Goal: Transaction & Acquisition: Purchase product/service

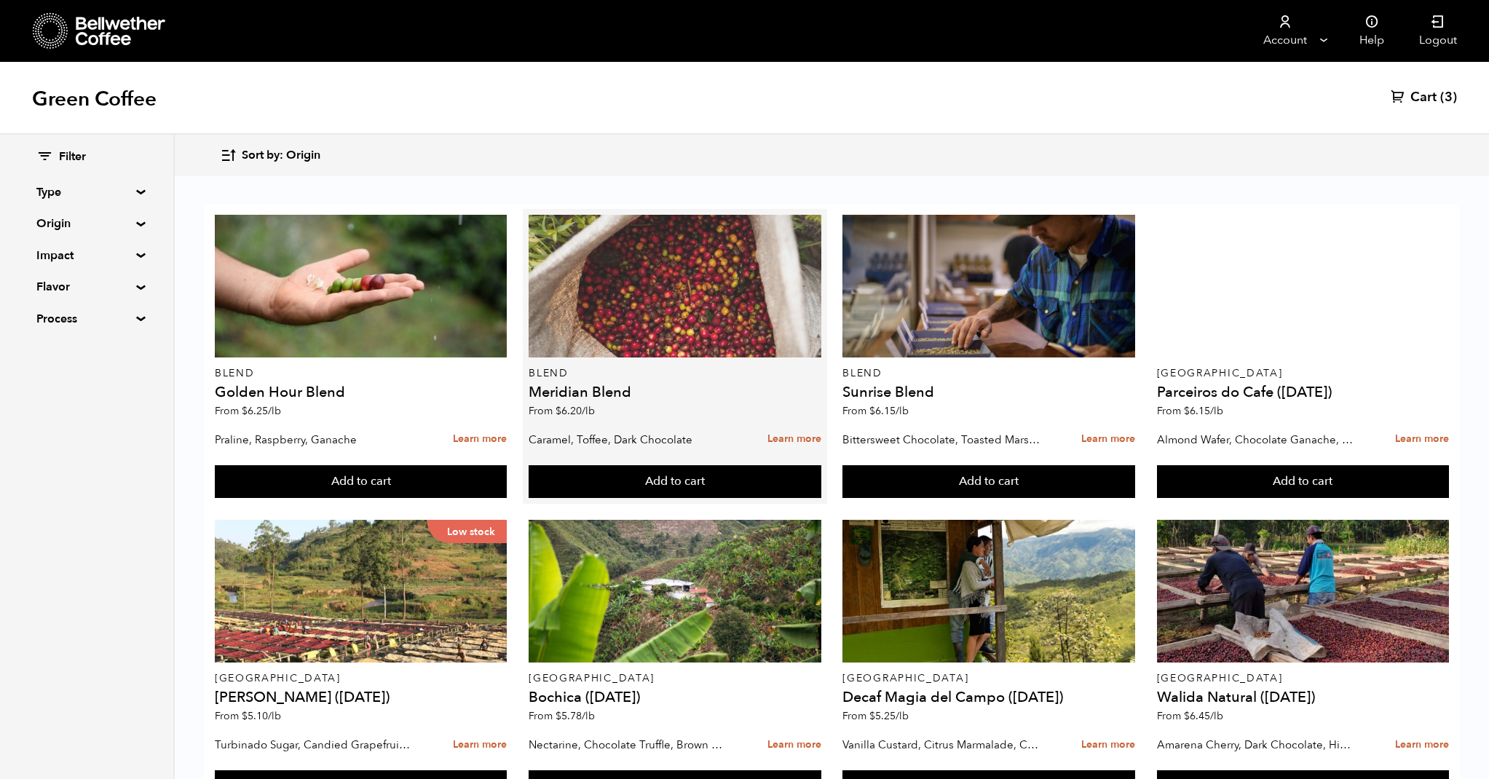
click at [704, 289] on div at bounding box center [675, 286] width 292 height 143
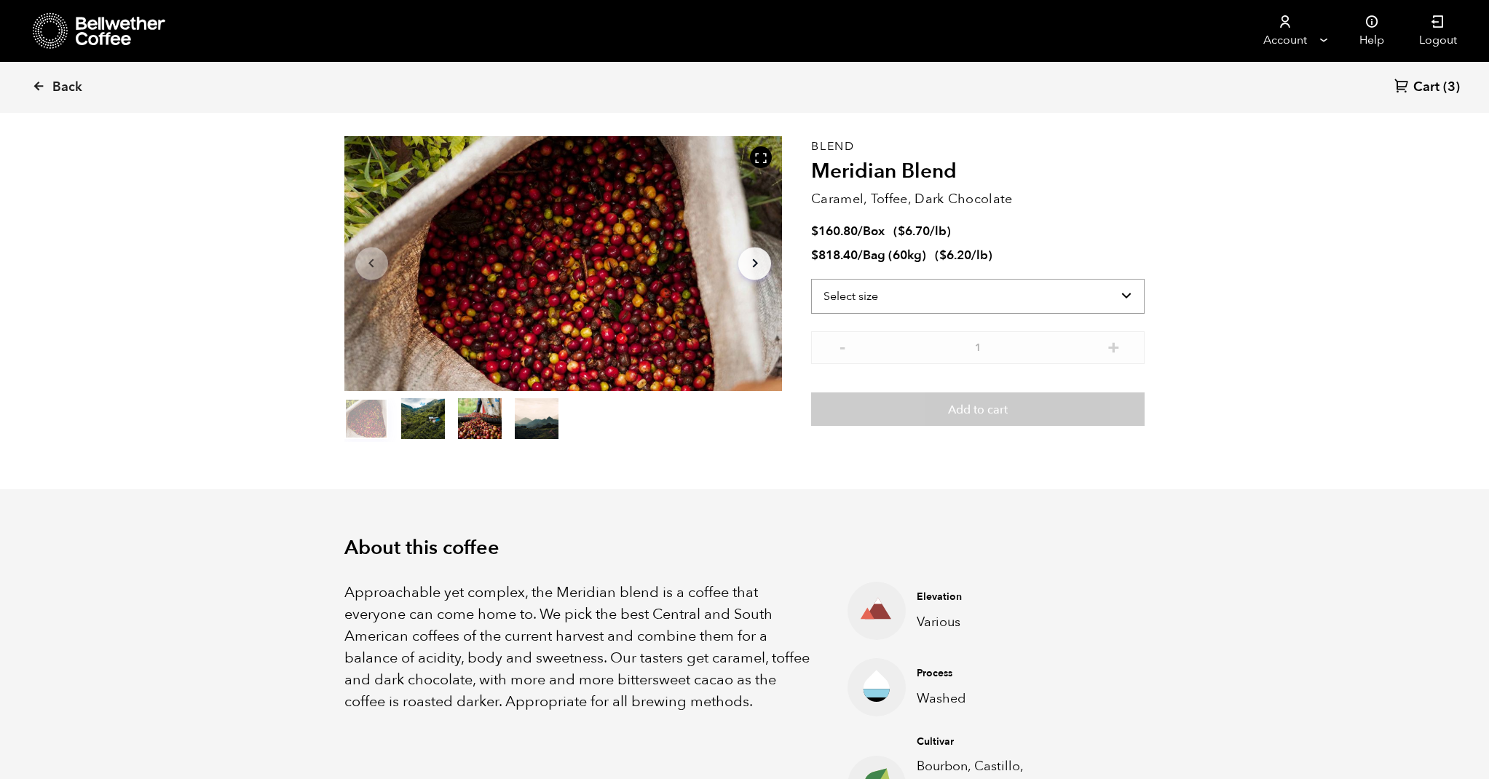
scroll to position [52, 0]
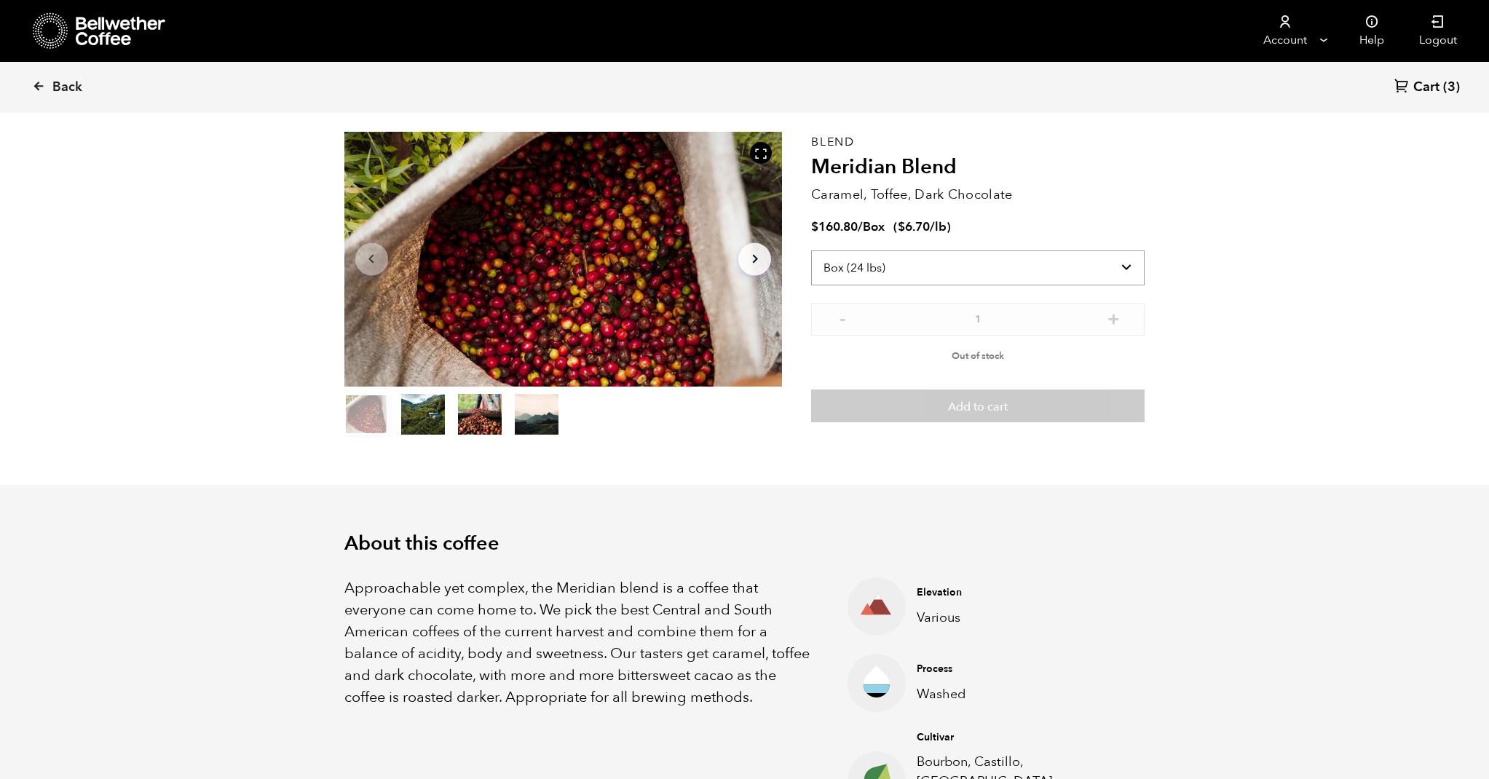
select select "bag-3"
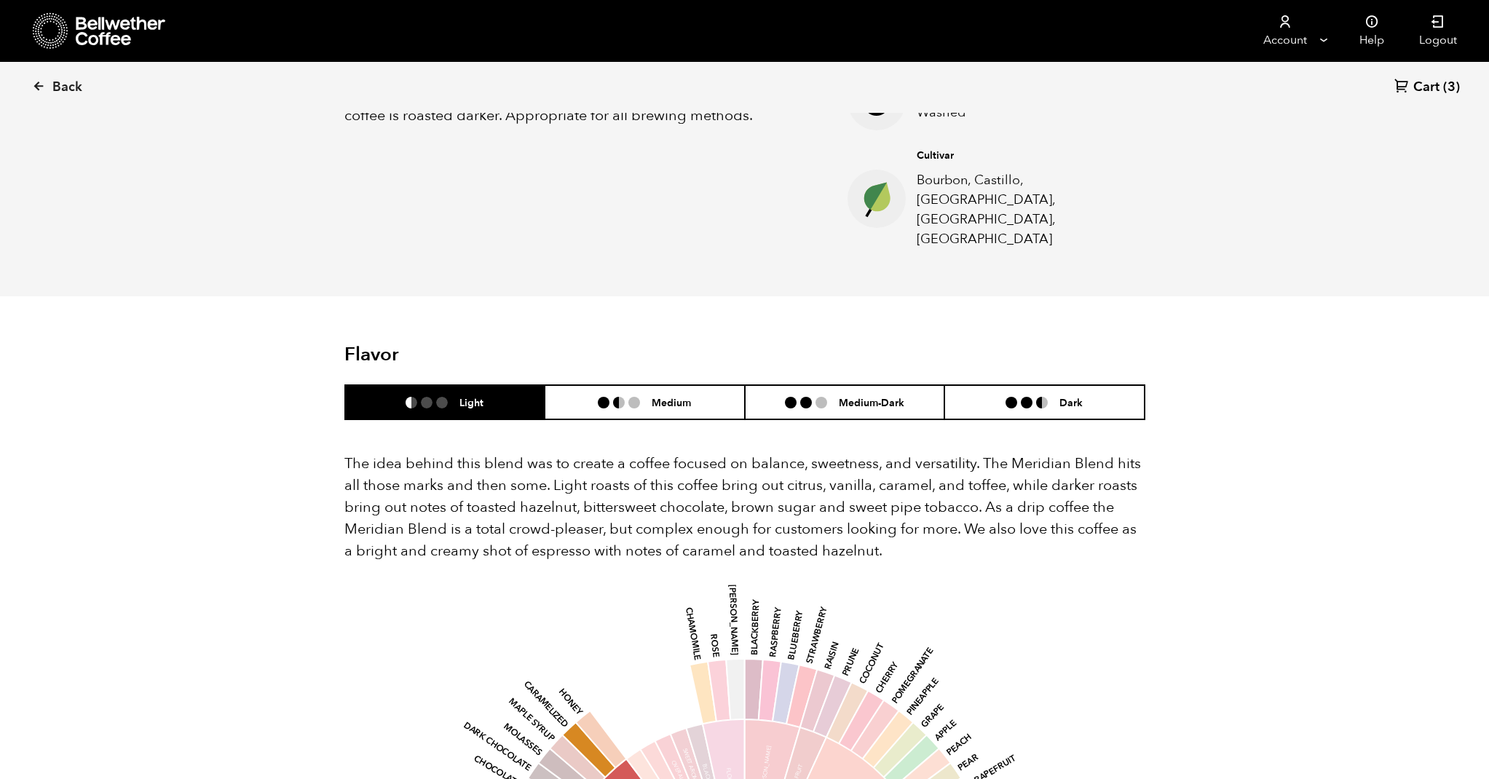
scroll to position [636, 0]
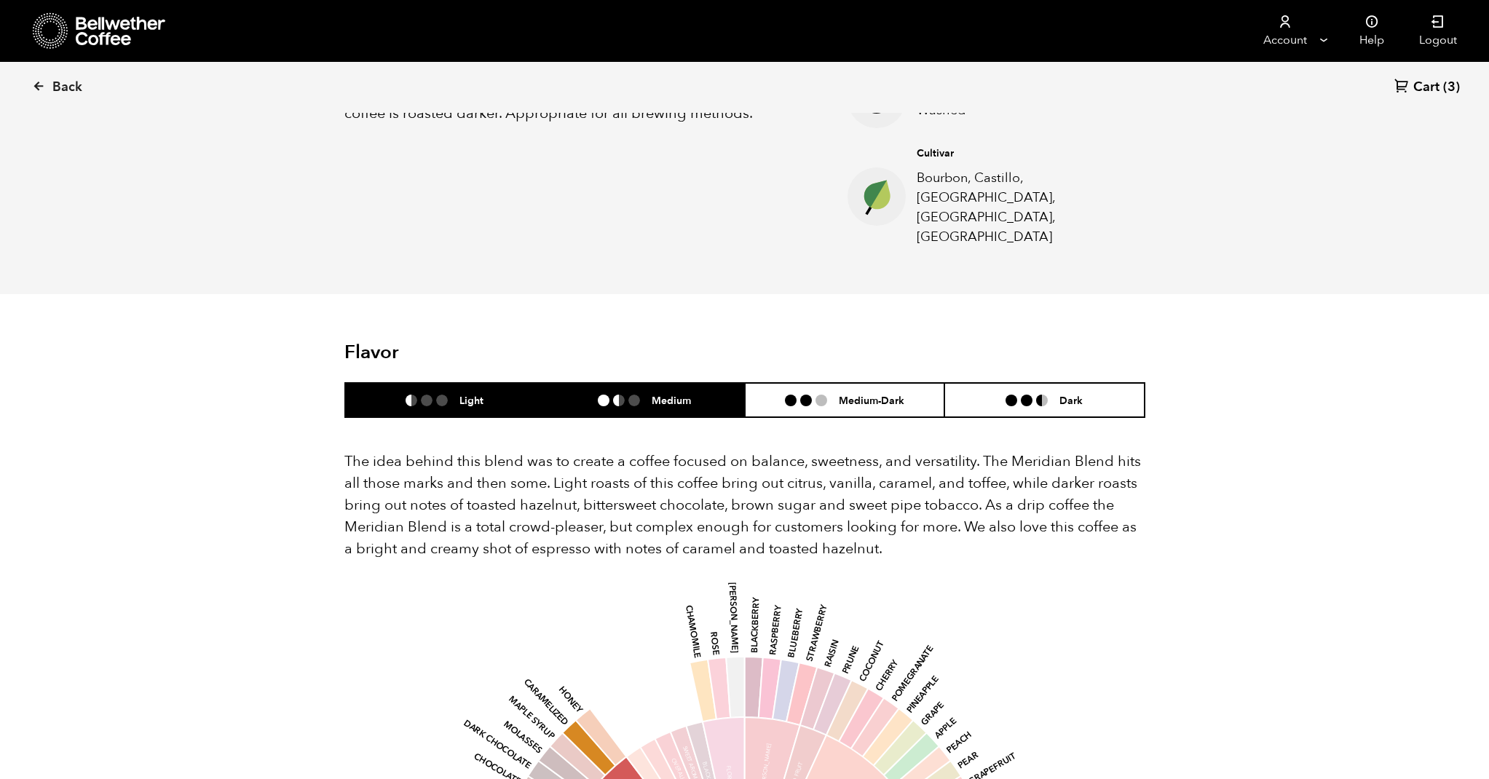
click at [645, 395] on ul at bounding box center [625, 401] width 54 height 12
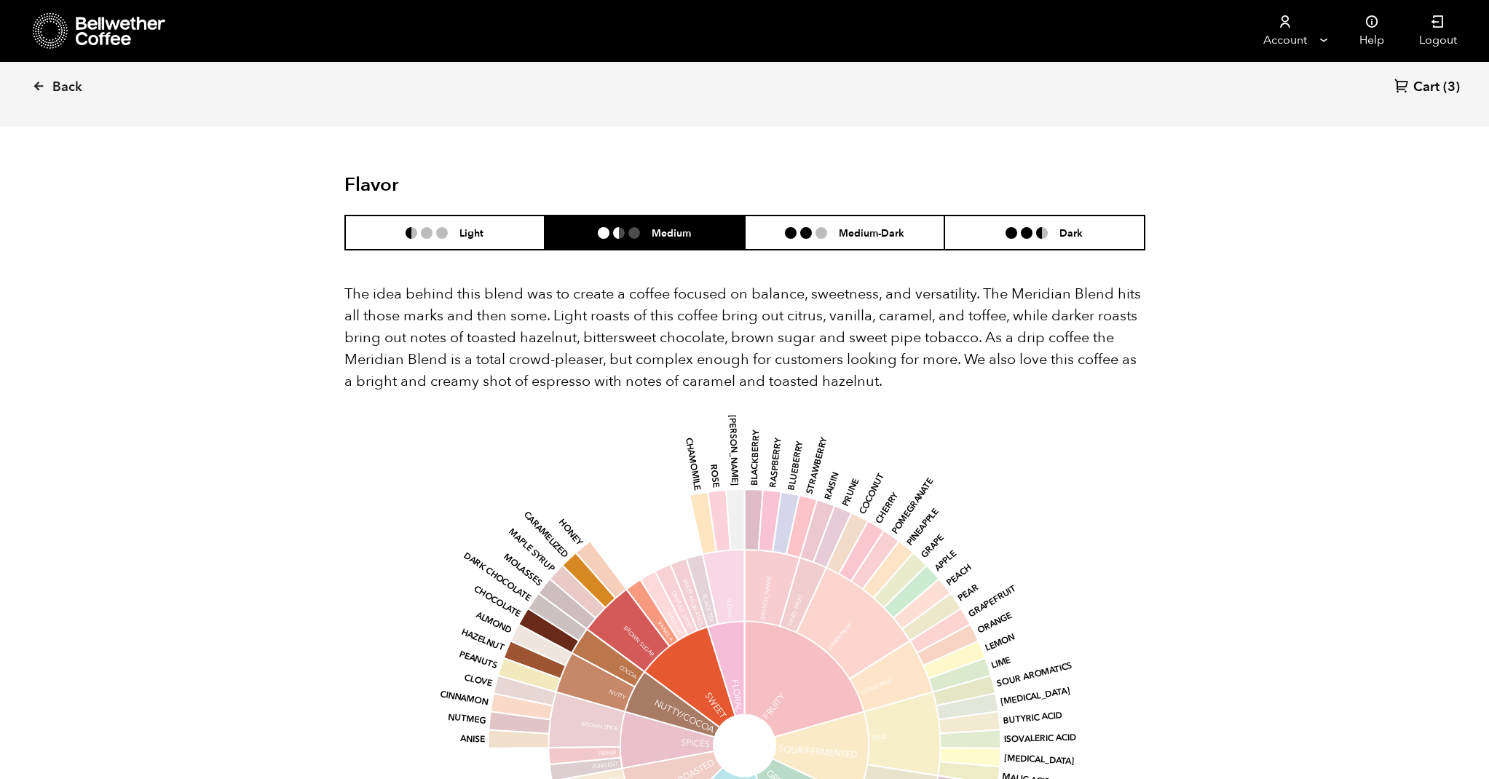
scroll to position [805, 0]
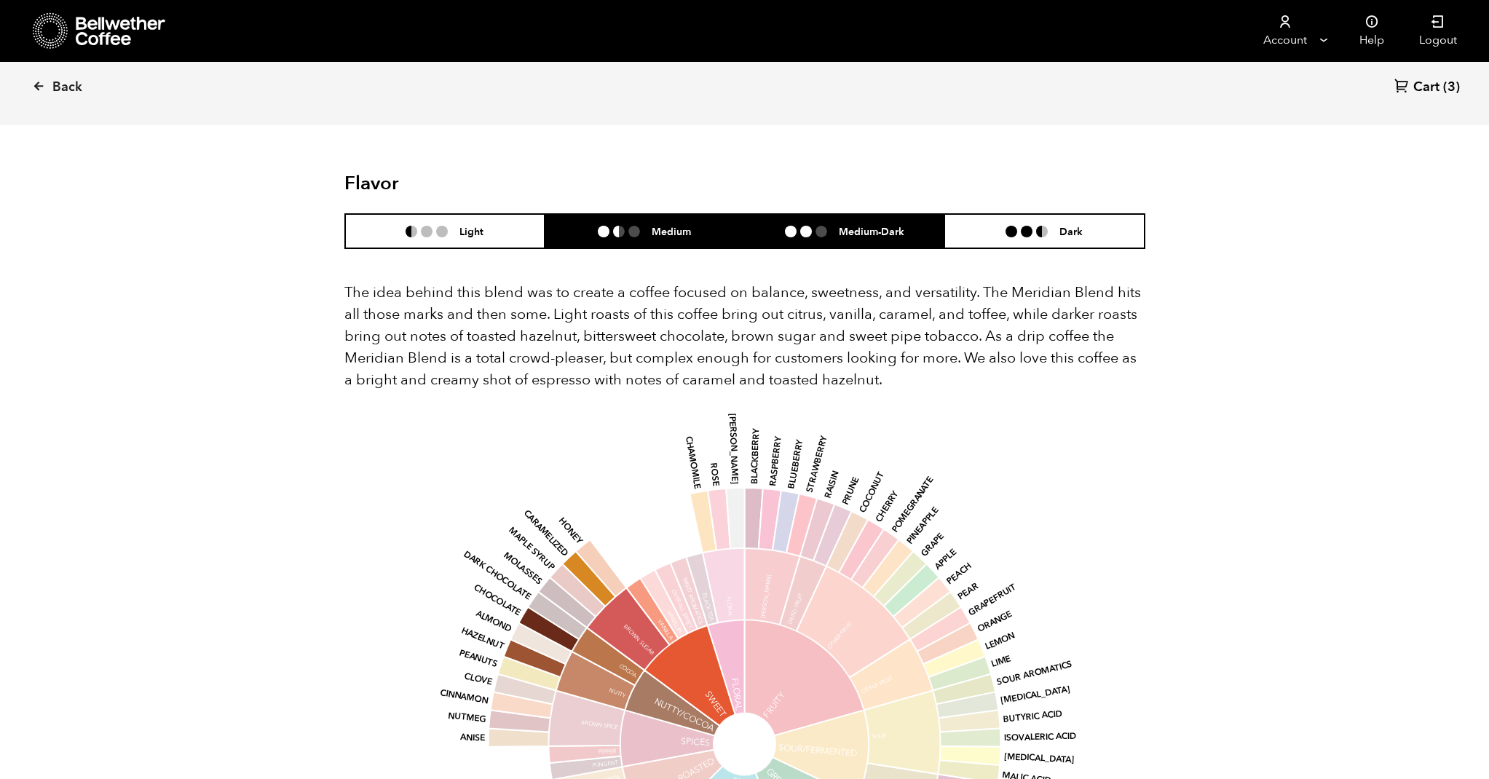
click at [876, 214] on li "Medium-Dark" at bounding box center [845, 231] width 200 height 34
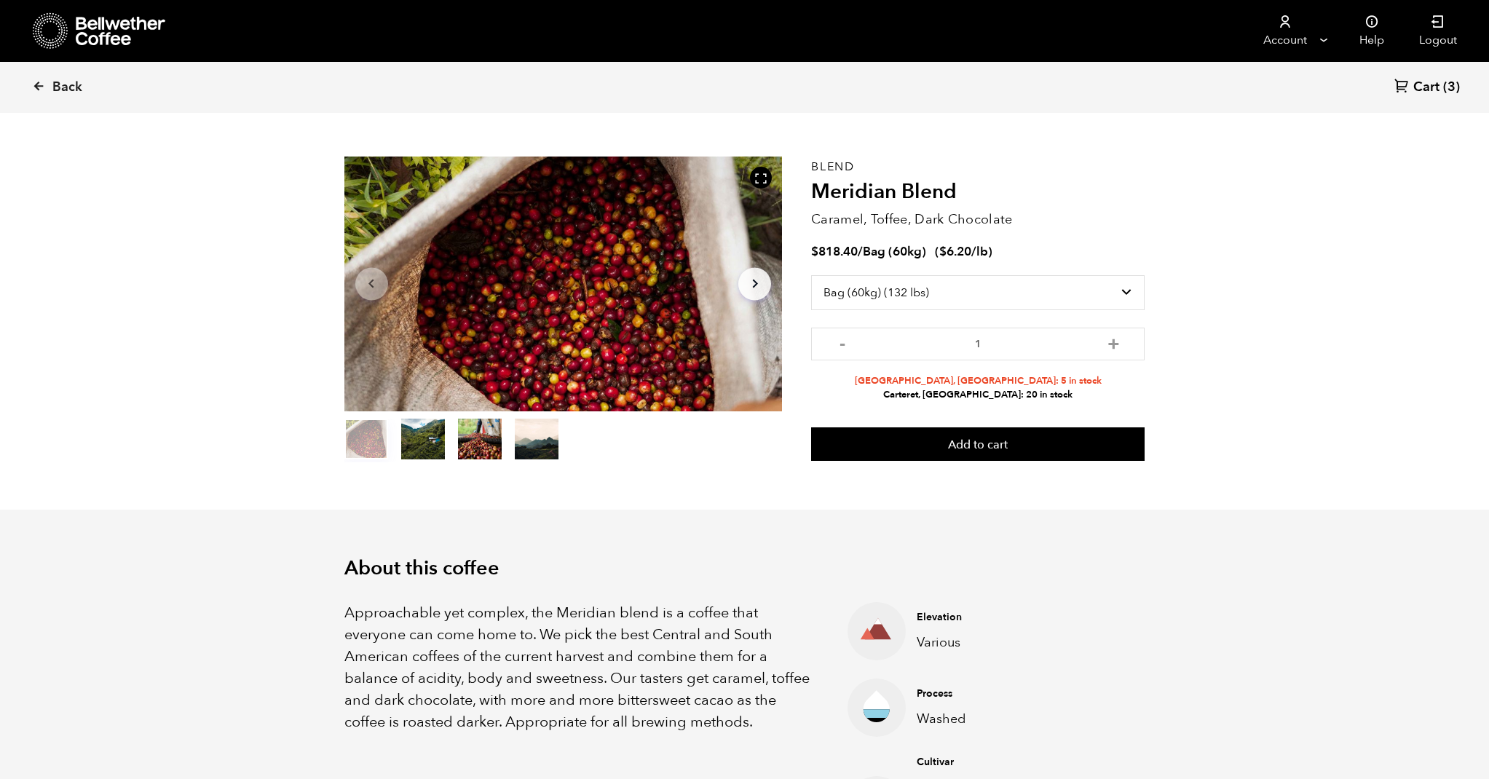
scroll to position [0, 0]
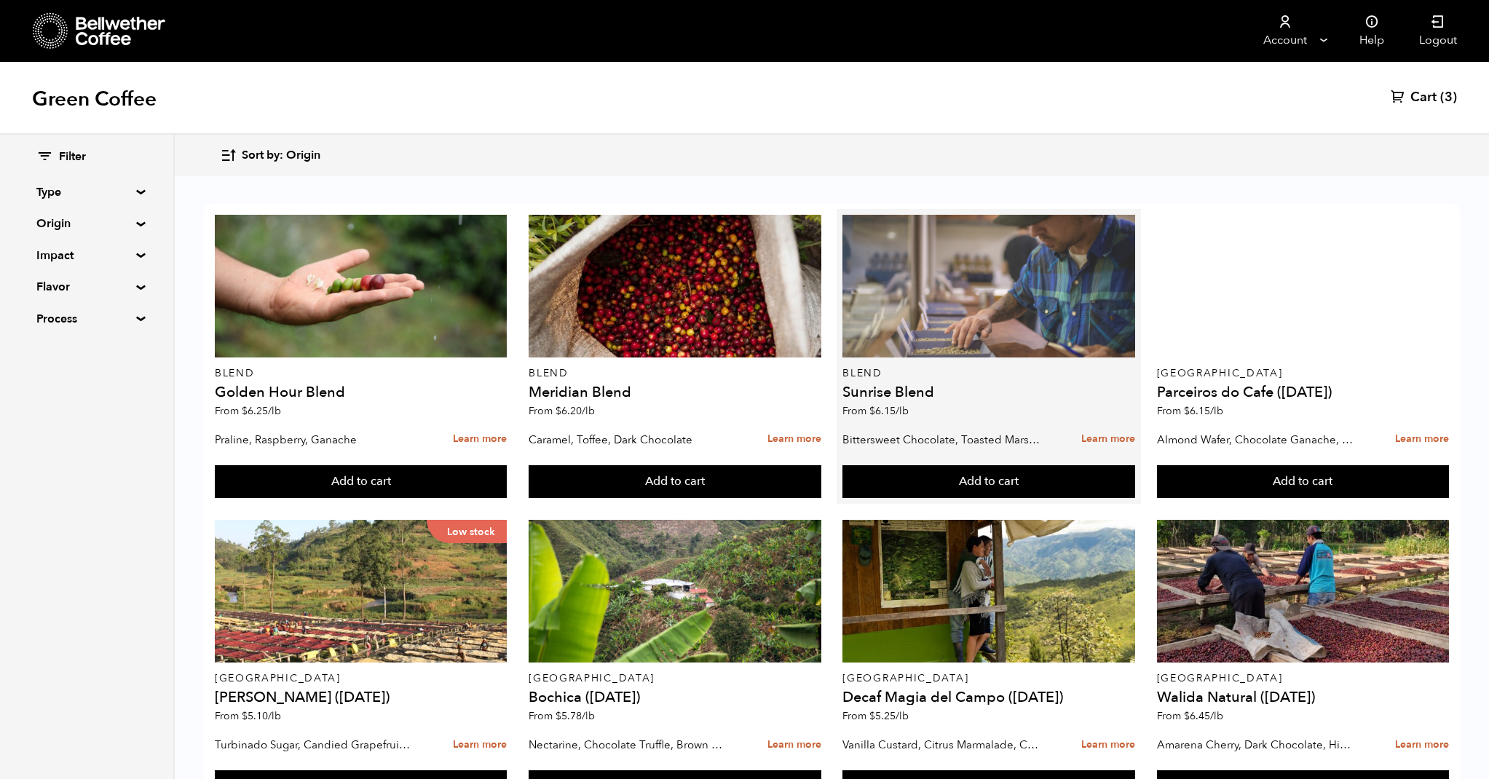
click at [985, 329] on div at bounding box center [988, 286] width 292 height 143
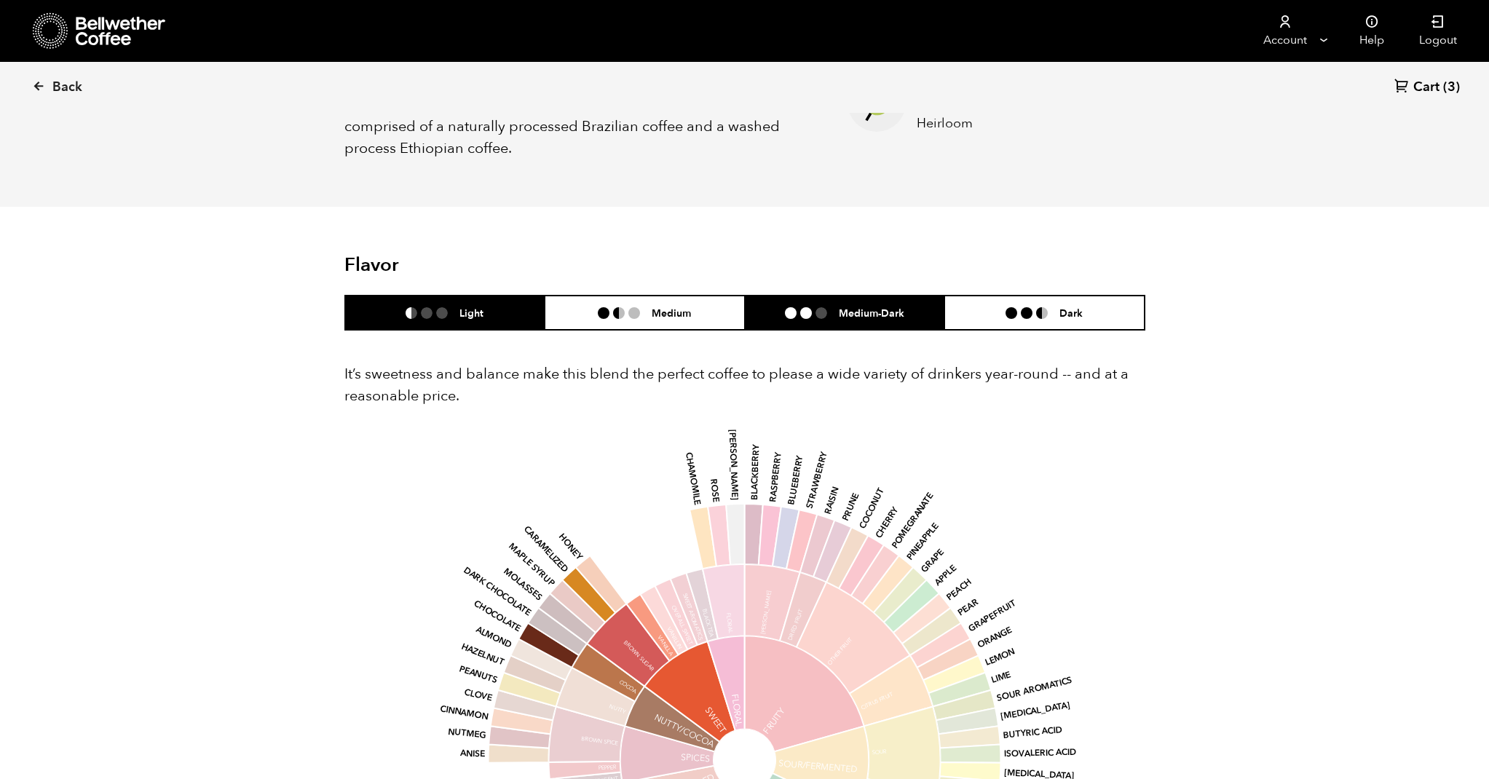
scroll to position [716, 0]
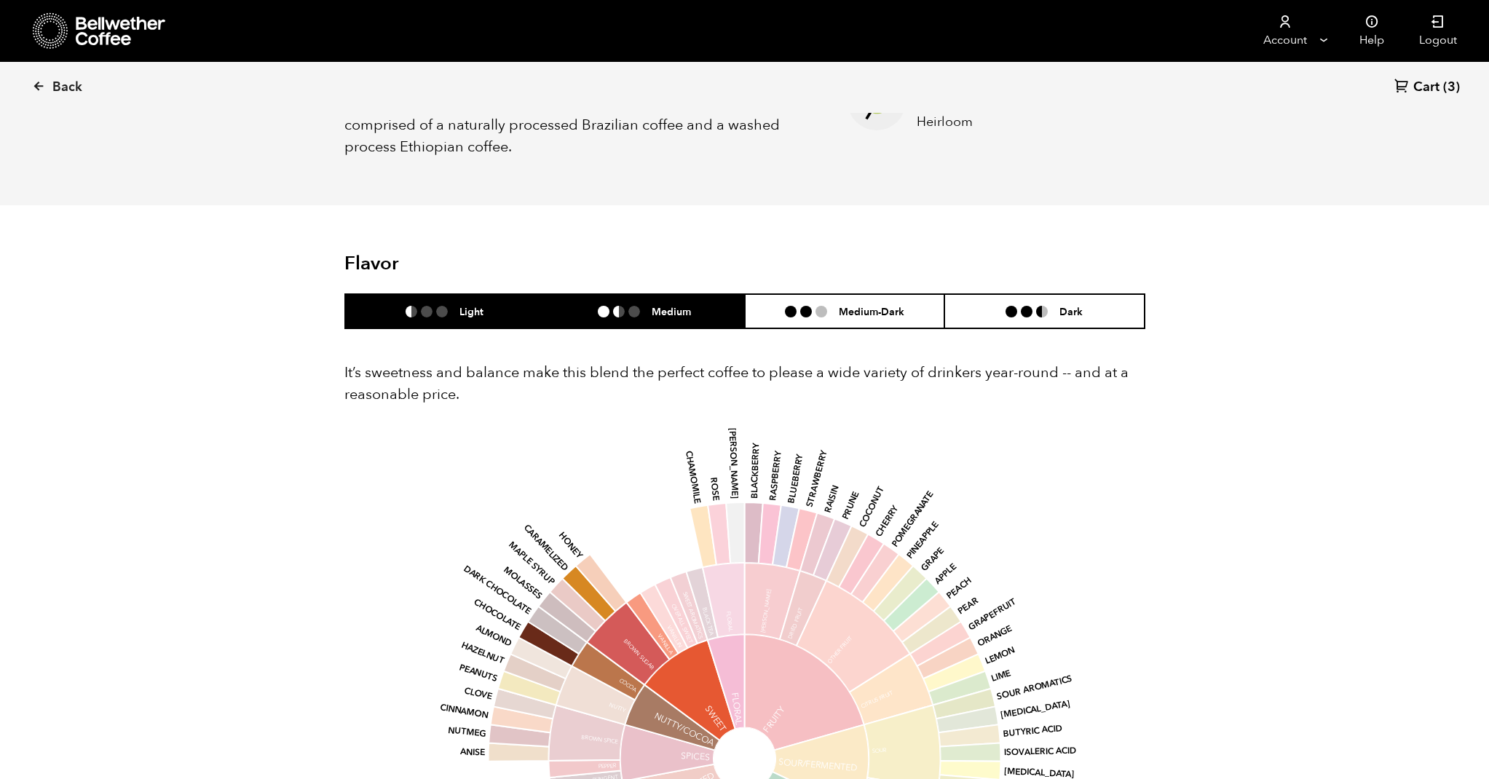
click at [632, 294] on li "Medium" at bounding box center [645, 311] width 200 height 34
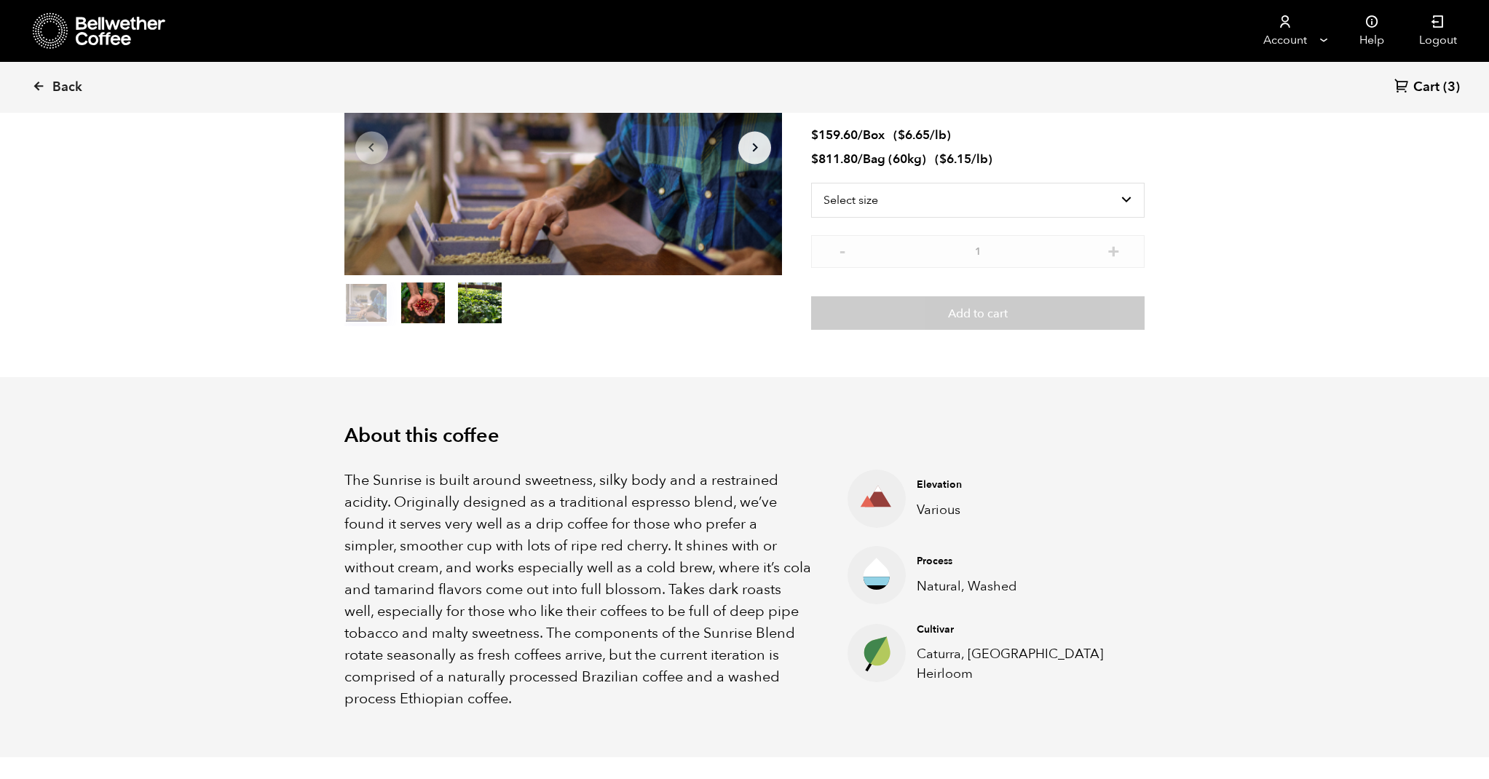
scroll to position [170, 0]
